Goal: Information Seeking & Learning: Learn about a topic

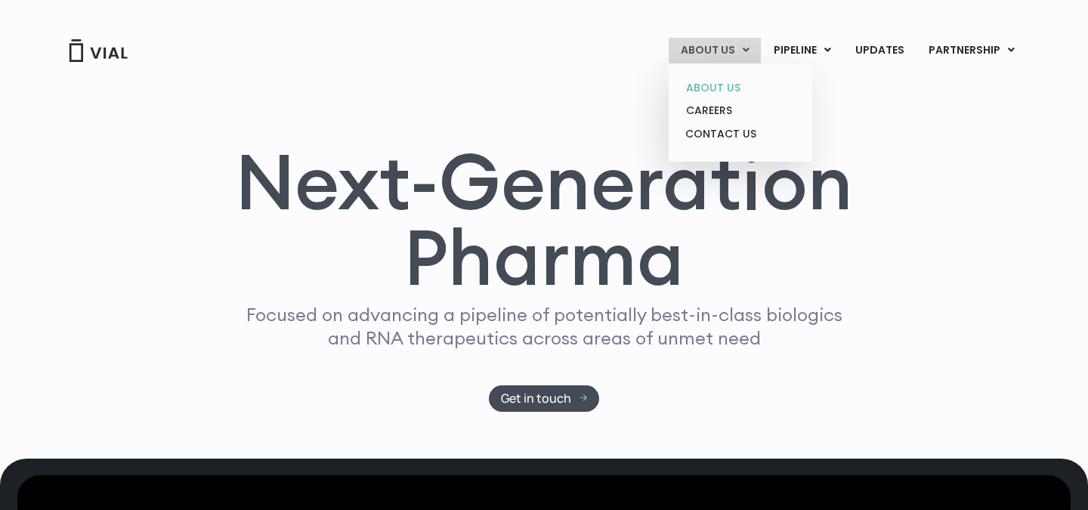
click at [721, 88] on link "ABOUT US" at bounding box center [740, 87] width 132 height 23
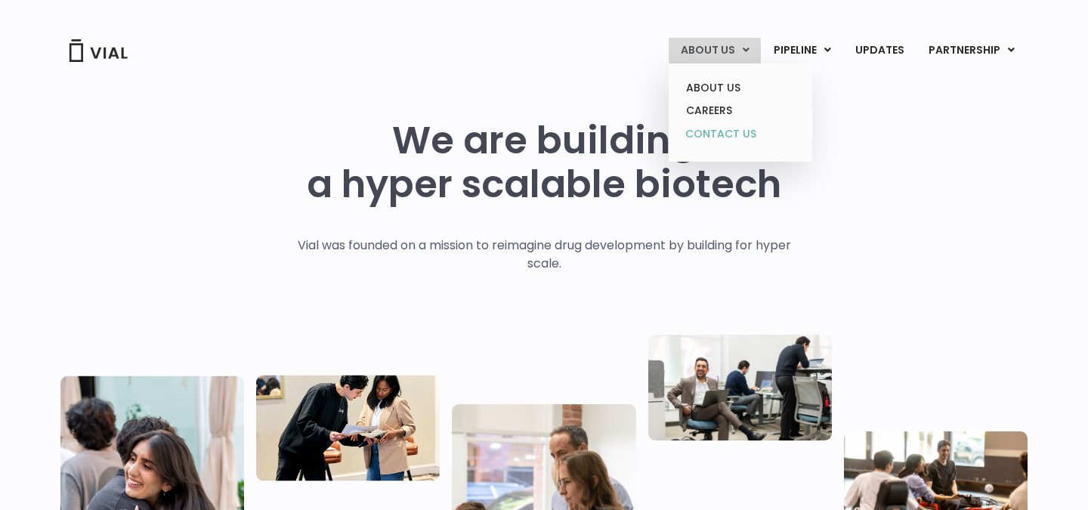
click at [734, 134] on link "CONTACT US" at bounding box center [740, 134] width 132 height 24
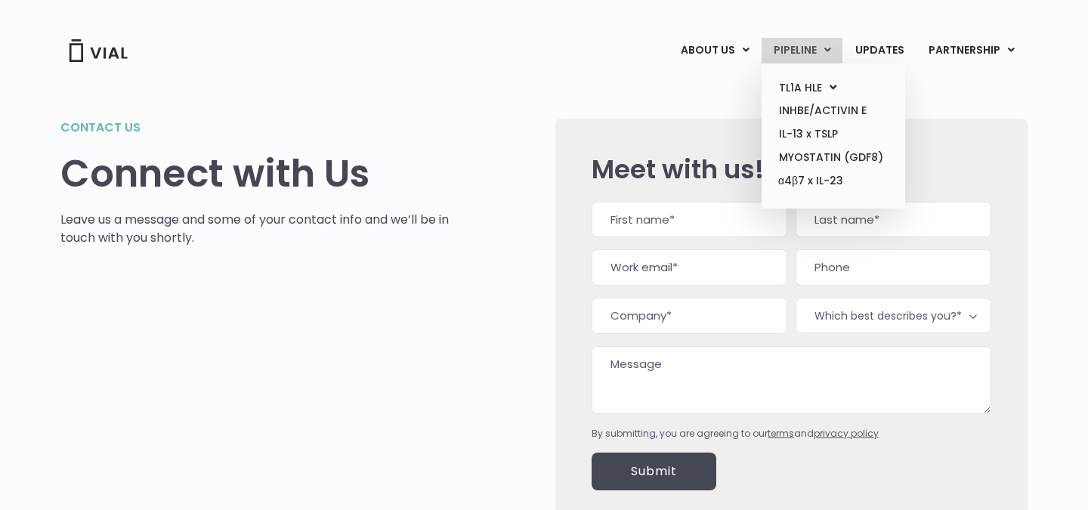
click at [805, 46] on link "PIPELINE" at bounding box center [802, 51] width 81 height 26
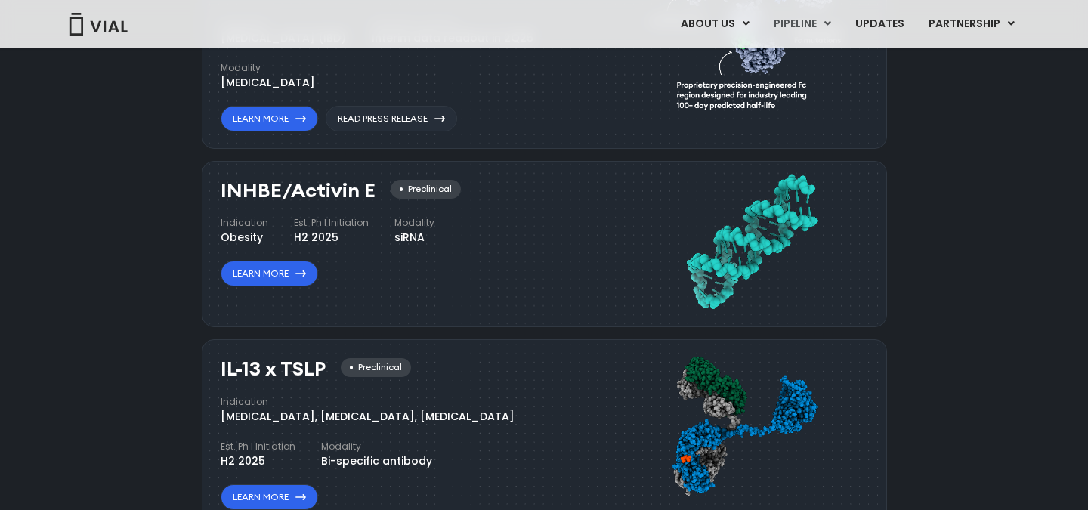
scroll to position [1148, 0]
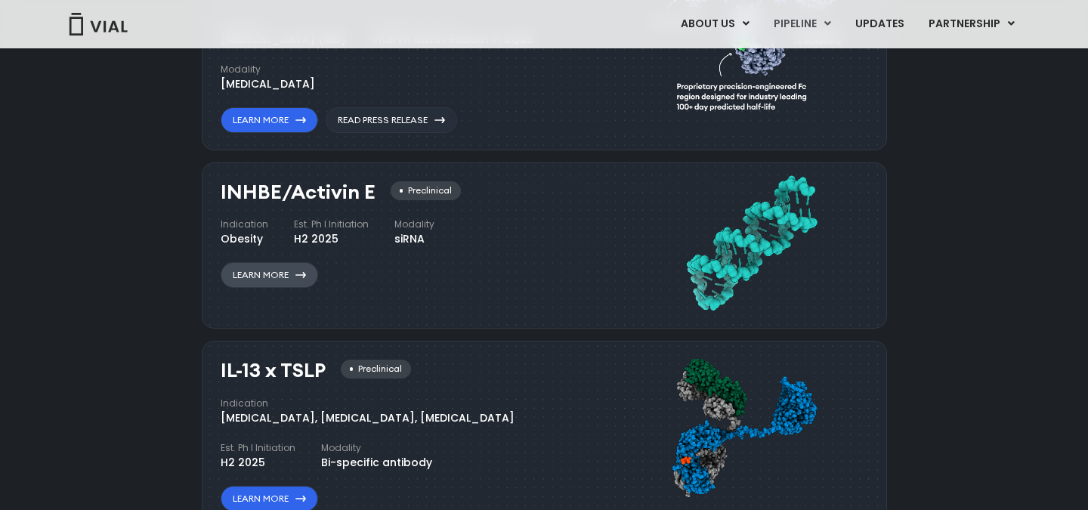
click at [274, 277] on link "Learn More" at bounding box center [269, 275] width 97 height 26
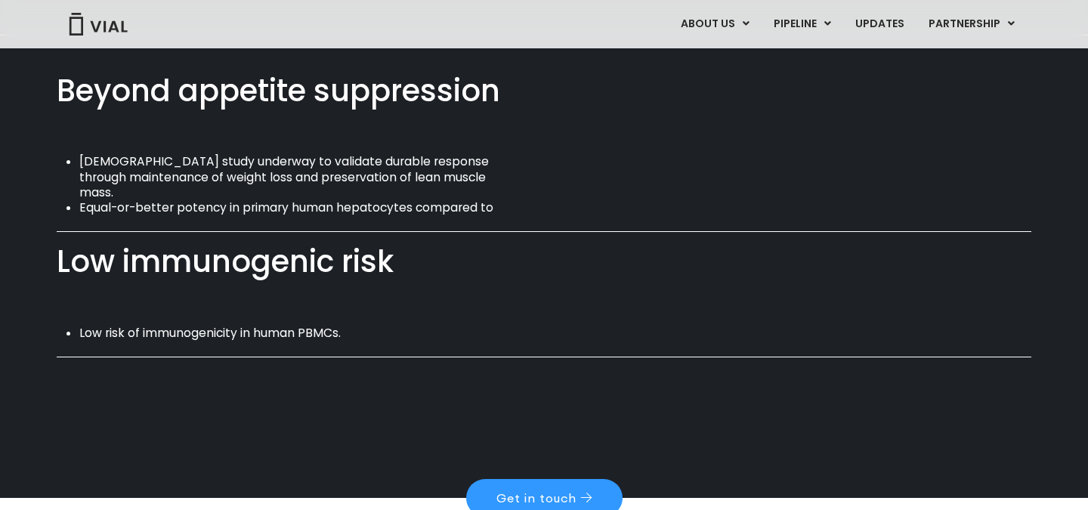
scroll to position [1161, 0]
